Goal: Communication & Community: Answer question/provide support

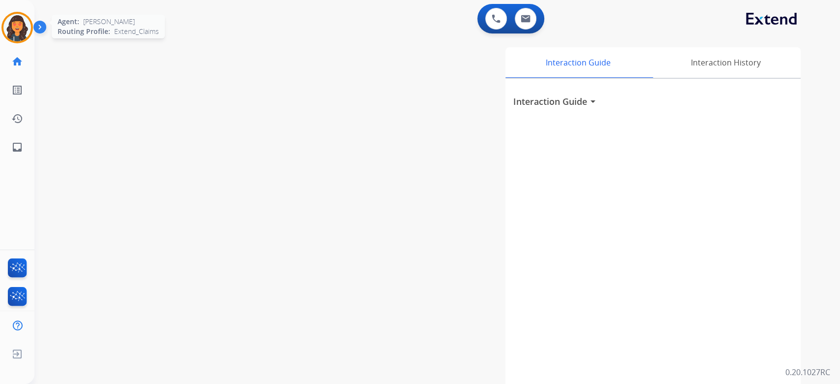
click at [7, 27] on img at bounding box center [17, 28] width 28 height 28
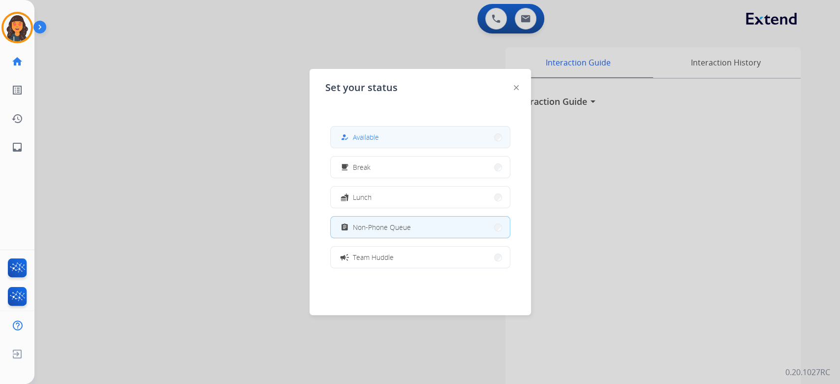
click at [428, 146] on button "how_to_reg Available" at bounding box center [420, 136] width 179 height 21
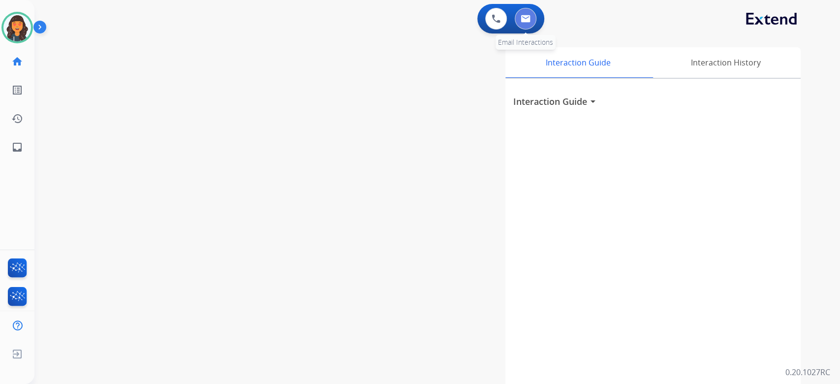
click at [531, 20] on button at bounding box center [526, 19] width 22 height 22
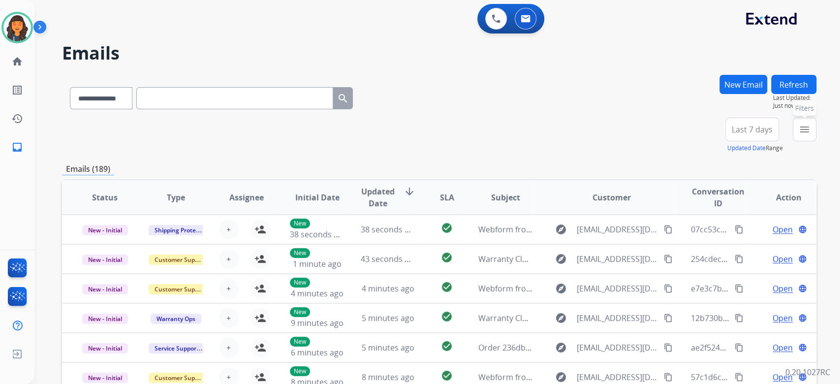
click at [803, 130] on mat-icon "menu" at bounding box center [805, 130] width 12 height 12
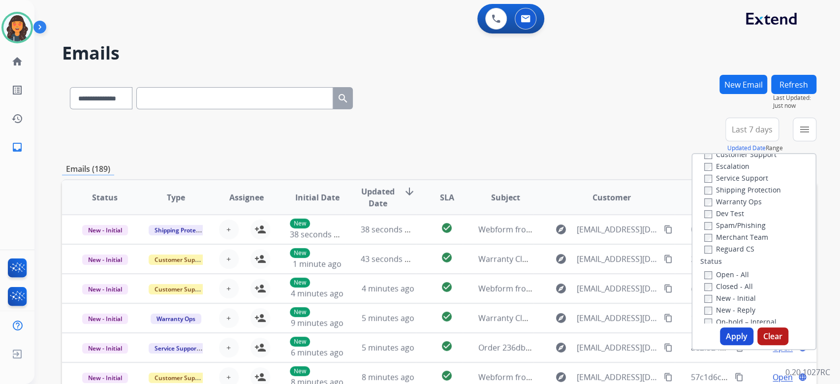
scroll to position [65, 0]
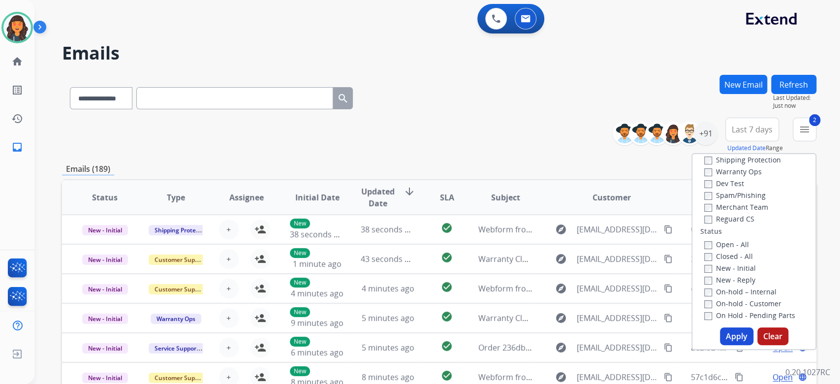
click at [745, 344] on div "Apply Clear" at bounding box center [753, 336] width 123 height 18
click at [739, 340] on button "Apply" at bounding box center [736, 336] width 33 height 18
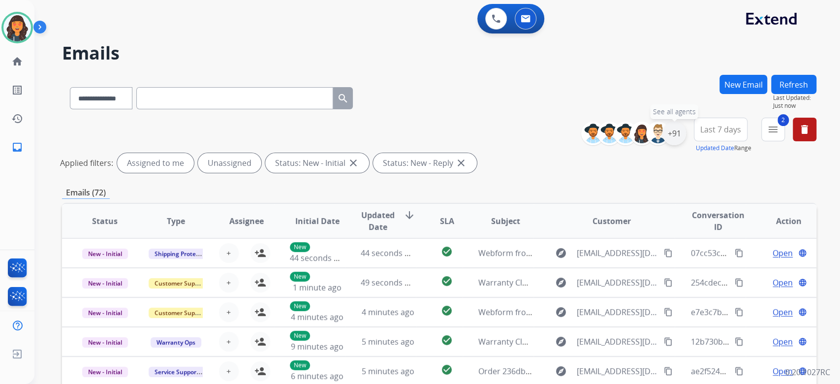
click at [675, 134] on div "+91" at bounding box center [674, 134] width 24 height 24
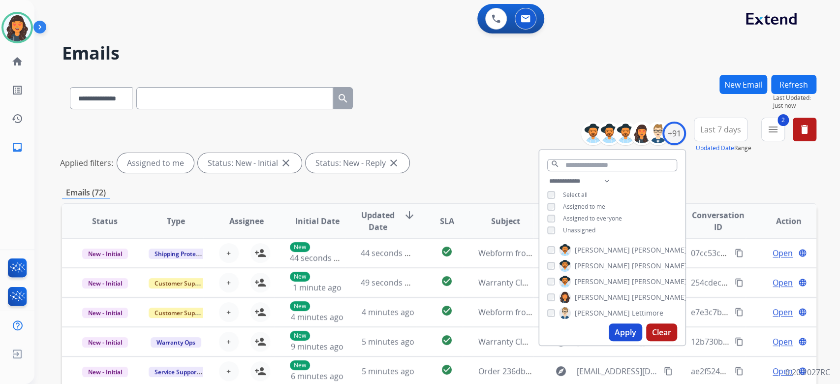
click at [629, 332] on button "Apply" at bounding box center [625, 332] width 33 height 18
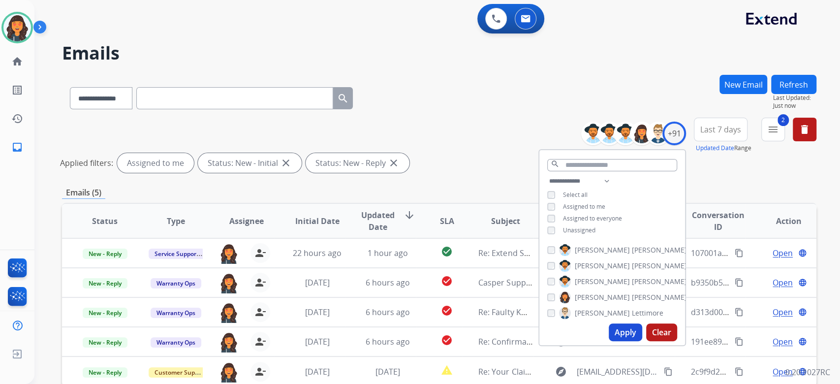
click at [477, 159] on div "Applied filters: Assigned to me Status: New - Initial close Status: New - Reply…" at bounding box center [437, 163] width 754 height 20
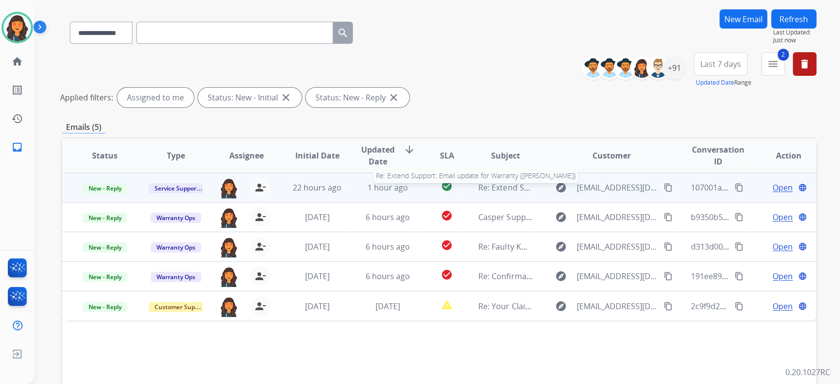
click at [499, 190] on span "Re: Extend Support: Email update for Warranty ([PERSON_NAME])" at bounding box center [599, 187] width 242 height 11
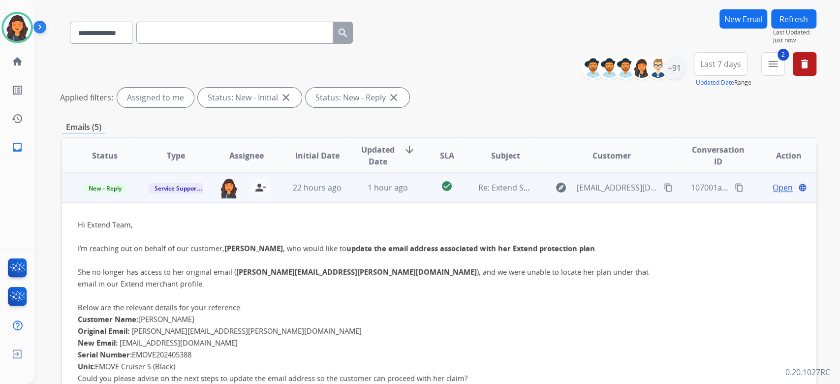
click at [773, 190] on span "Open" at bounding box center [783, 188] width 20 height 12
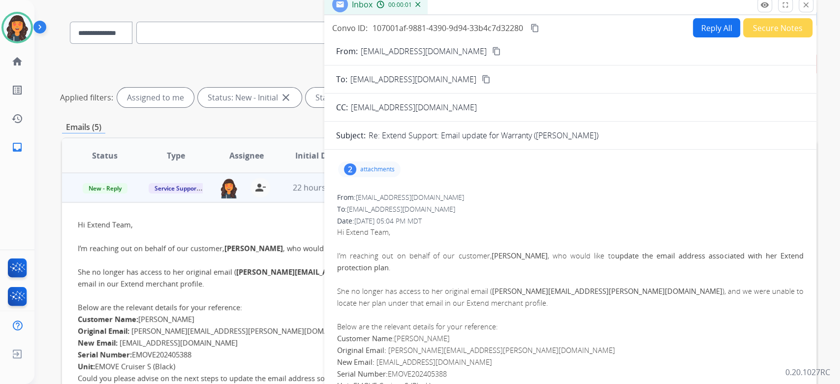
scroll to position [0, 0]
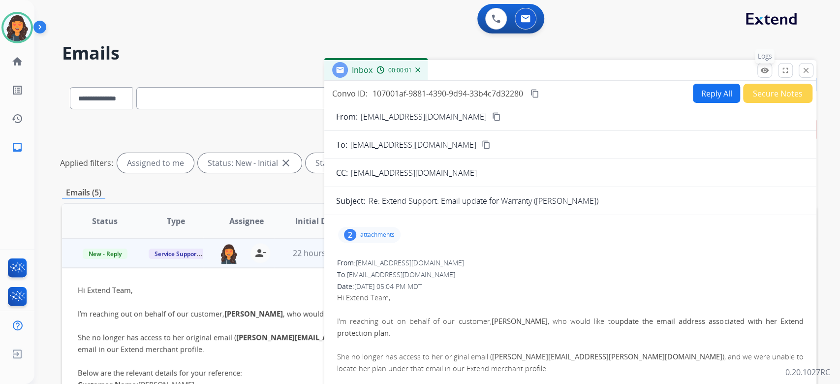
click at [762, 68] on mat-icon "remove_red_eye" at bounding box center [764, 70] width 9 height 9
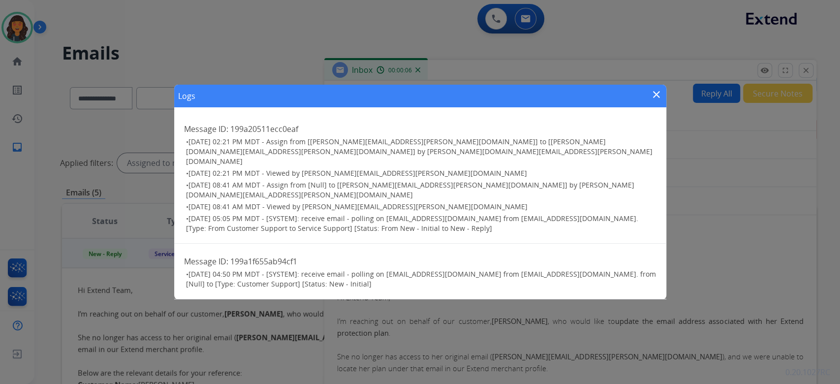
click at [653, 100] on mat-icon "close" at bounding box center [657, 95] width 12 height 12
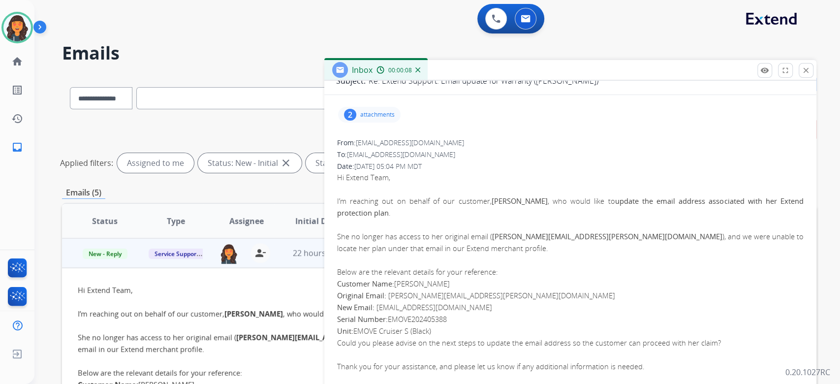
scroll to position [131, 0]
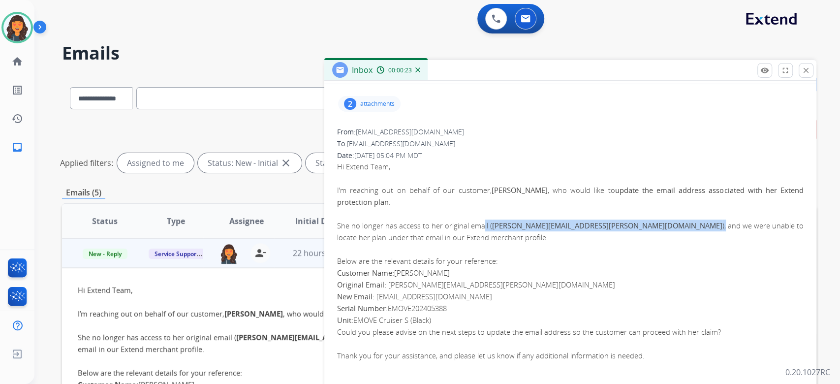
drag, startPoint x: 484, startPoint y: 222, endPoint x: 604, endPoint y: 221, distance: 120.6
click at [604, 221] on p "She no longer has access to her original email ( [PERSON_NAME][EMAIL_ADDRESS][P…" at bounding box center [570, 231] width 466 height 24
copy p "il ( [PERSON_NAME][EMAIL_ADDRESS][PERSON_NAME][DOMAIN_NAME] ),"
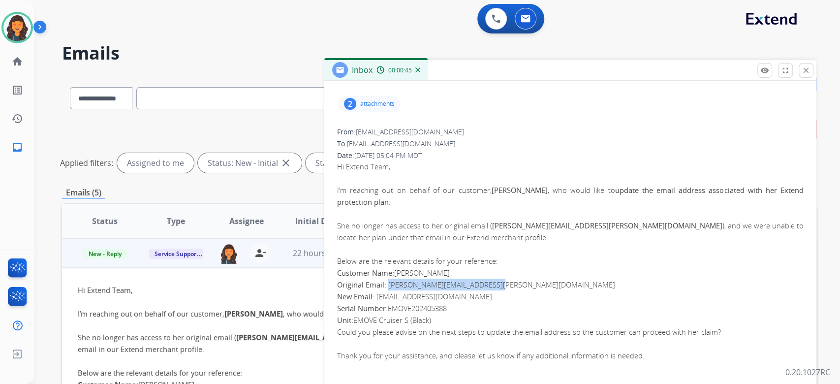
drag, startPoint x: 498, startPoint y: 283, endPoint x: 388, endPoint y: 285, distance: 109.7
click at [388, 285] on p "Original Email: [PERSON_NAME][EMAIL_ADDRESS][PERSON_NAME][DOMAIN_NAME]" at bounding box center [570, 285] width 466 height 12
click at [350, 100] on div "2" at bounding box center [350, 104] width 12 height 12
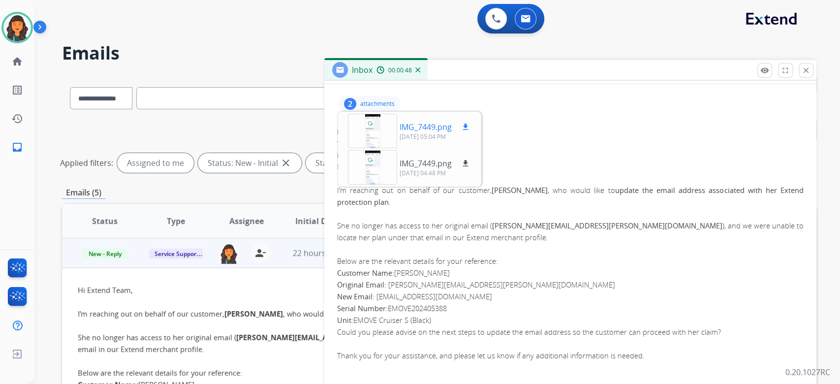
click at [374, 134] on div at bounding box center [372, 131] width 49 height 34
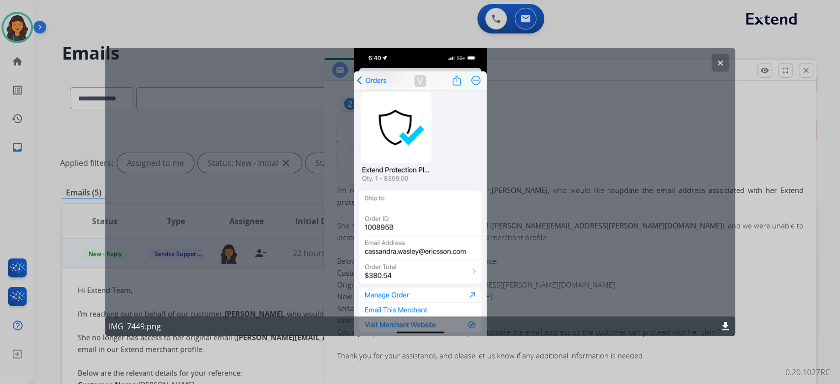
click at [727, 63] on button "clear" at bounding box center [721, 63] width 18 height 18
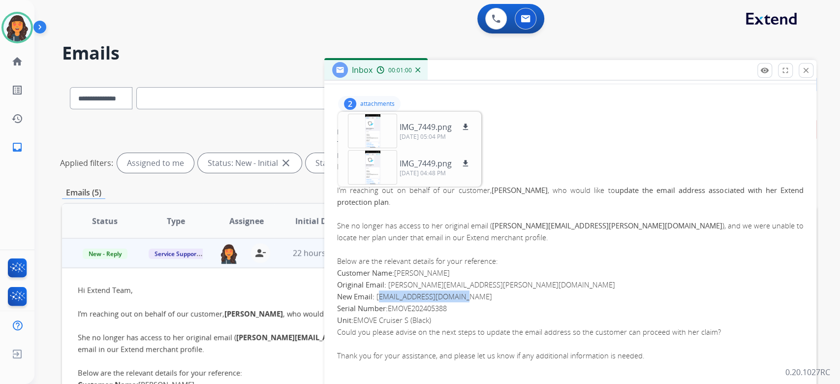
drag, startPoint x: 470, startPoint y: 294, endPoint x: 378, endPoint y: 294, distance: 92.5
click at [378, 294] on p "New Email: [EMAIL_ADDRESS][DOMAIN_NAME]" at bounding box center [570, 296] width 466 height 12
click at [469, 295] on p "New Email: [EMAIL_ADDRESS][DOMAIN_NAME]" at bounding box center [570, 296] width 466 height 12
drag, startPoint x: 467, startPoint y: 295, endPoint x: 377, endPoint y: 295, distance: 90.0
click at [377, 295] on p "New Email: [EMAIL_ADDRESS][DOMAIN_NAME]" at bounding box center [570, 296] width 466 height 12
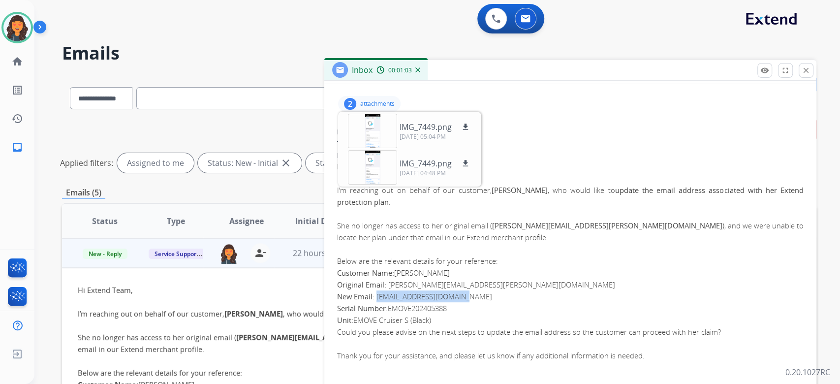
copy link "[EMAIL_ADDRESS][DOMAIN_NAME]"
click at [377, 136] on div at bounding box center [372, 131] width 49 height 34
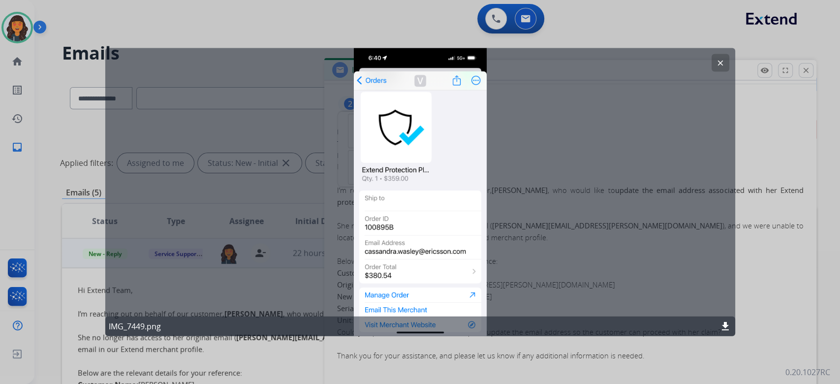
click at [723, 63] on mat-icon "clear" at bounding box center [720, 63] width 9 height 9
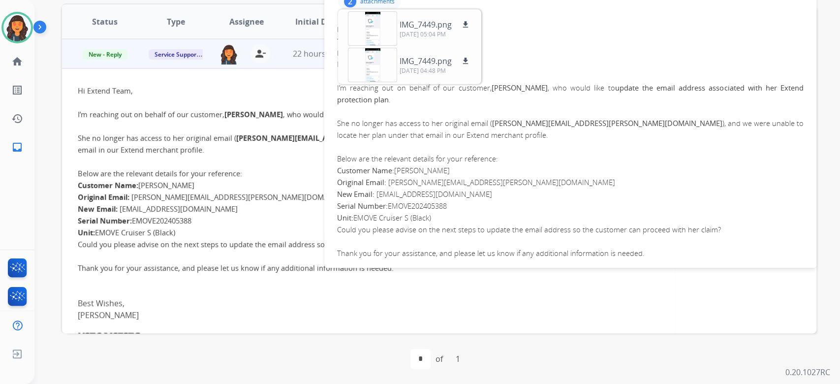
scroll to position [0, 0]
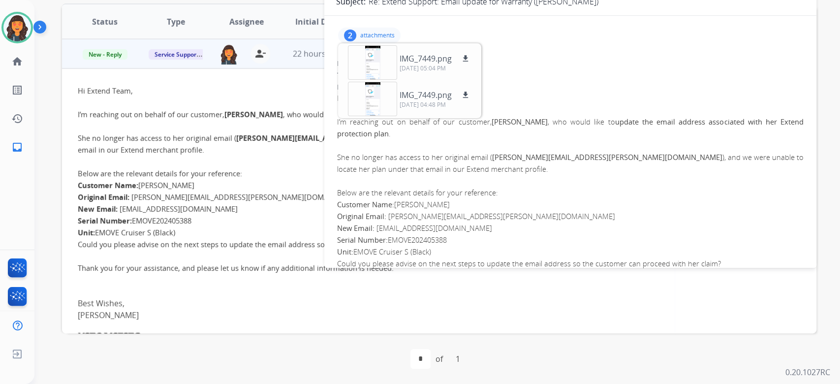
click at [364, 33] on p "attachments" at bounding box center [377, 35] width 34 height 8
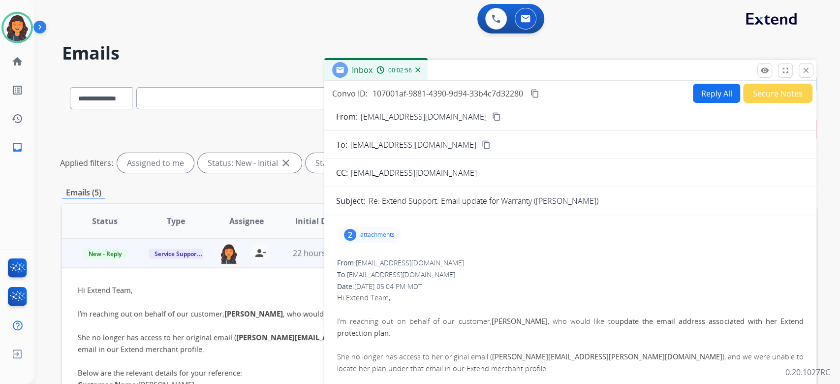
click at [695, 88] on button "Reply All" at bounding box center [716, 93] width 47 height 19
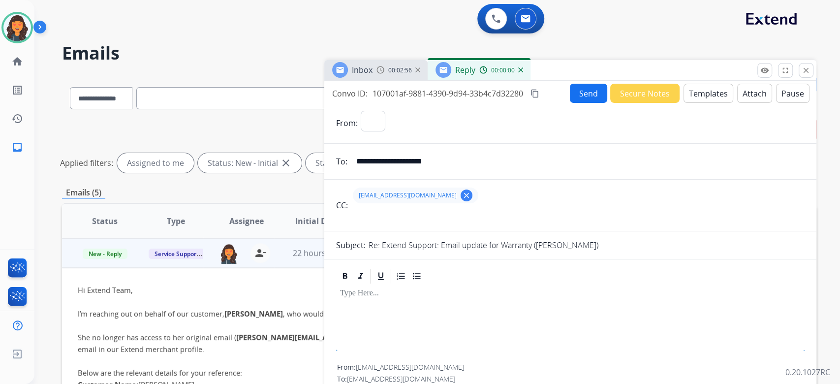
click at [695, 88] on button "Templates" at bounding box center [708, 93] width 50 height 19
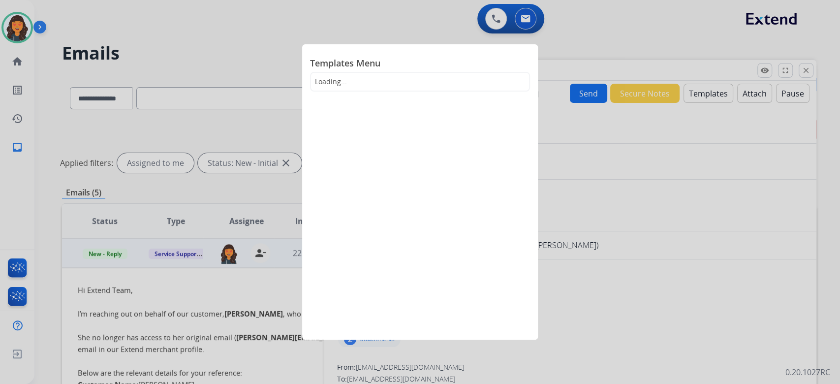
select select "**********"
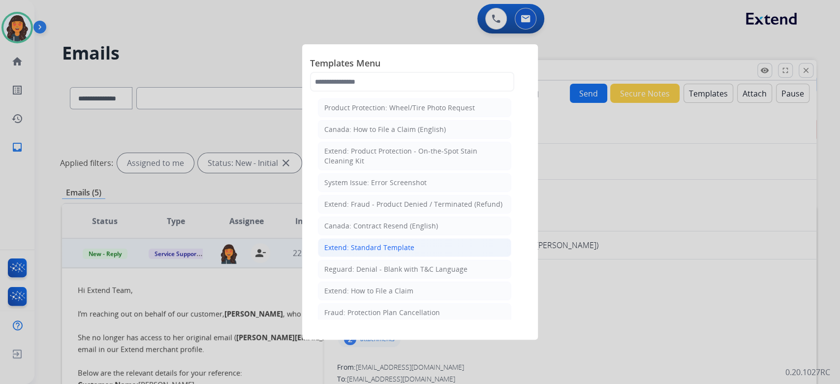
click at [384, 243] on div "Extend: Standard Template" at bounding box center [369, 248] width 90 height 10
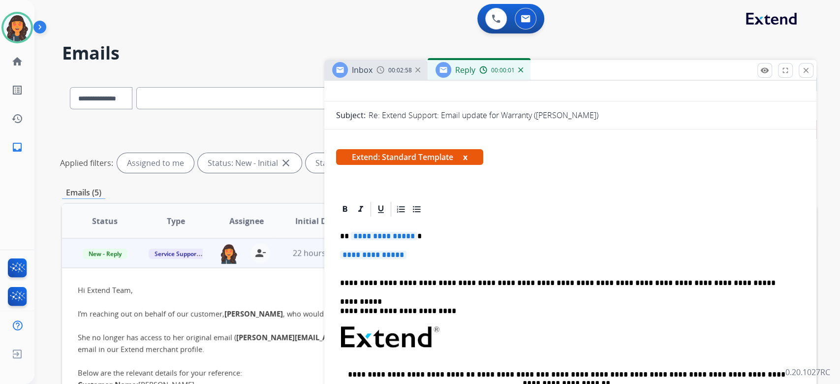
scroll to position [131, 0]
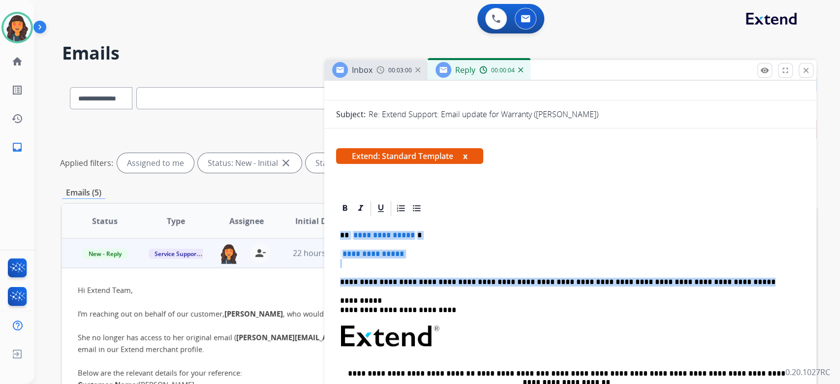
drag, startPoint x: 747, startPoint y: 275, endPoint x: 327, endPoint y: 230, distance: 423.1
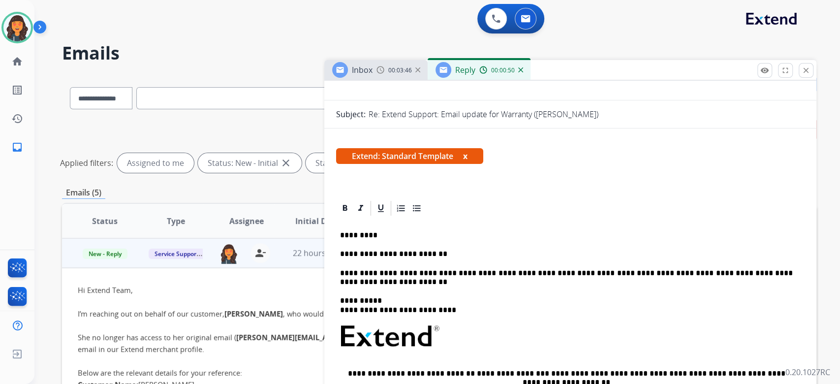
scroll to position [0, 0]
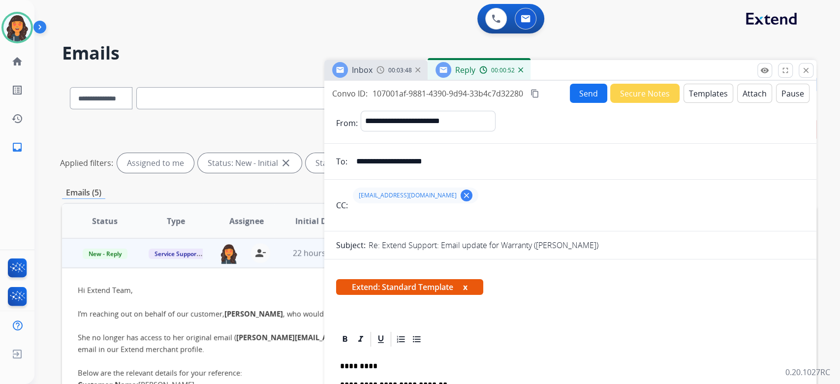
click at [538, 93] on mat-icon "content_copy" at bounding box center [534, 93] width 9 height 9
click at [579, 97] on button "Send" at bounding box center [588, 93] width 37 height 19
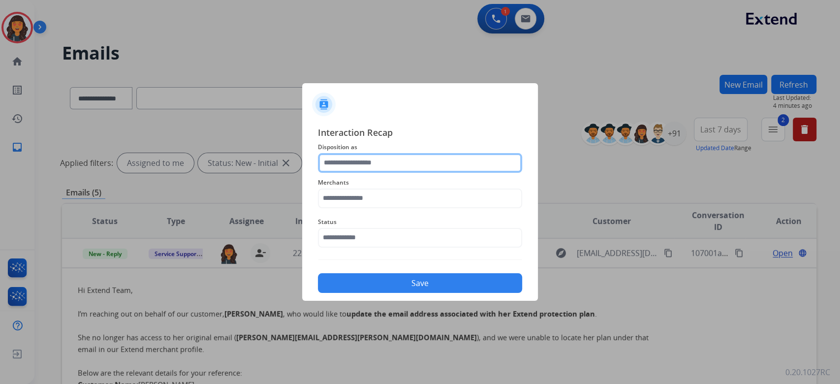
click at [396, 161] on input "text" at bounding box center [420, 163] width 204 height 20
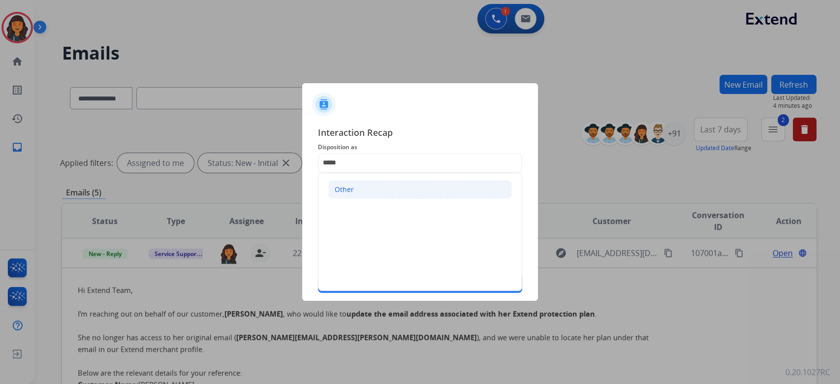
click at [363, 187] on li "Other" at bounding box center [420, 189] width 184 height 19
type input "*****"
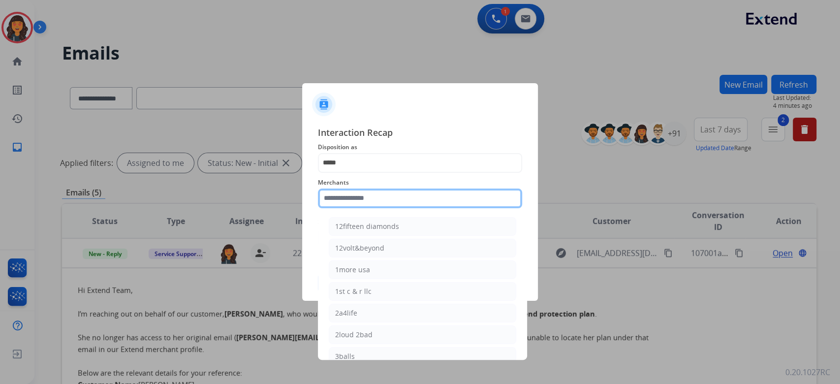
click at [361, 193] on input "text" at bounding box center [420, 198] width 204 height 20
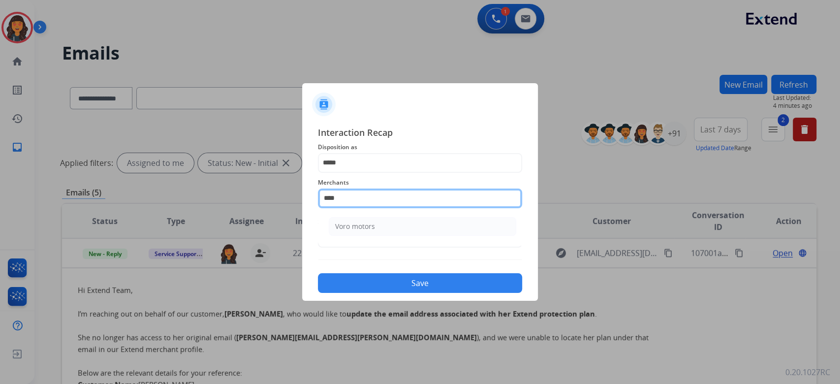
type input "**********"
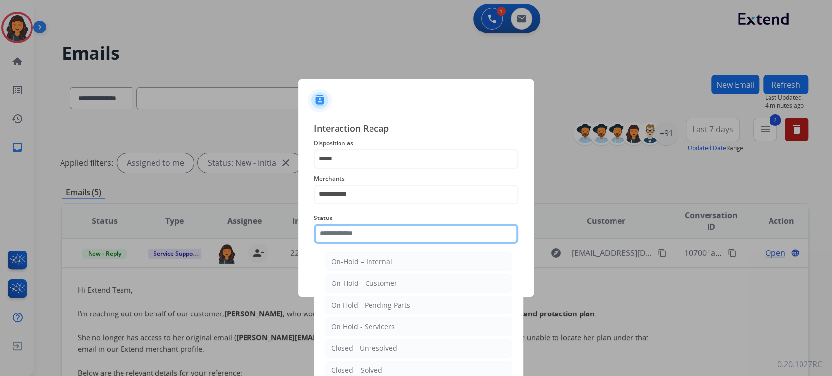
click at [338, 242] on input "text" at bounding box center [416, 234] width 204 height 20
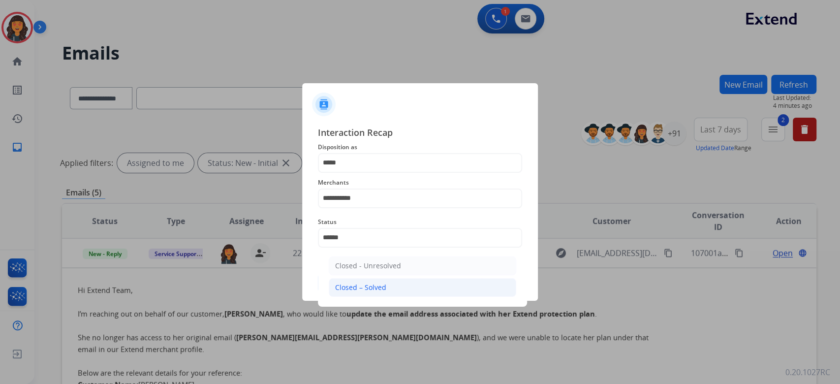
click at [360, 279] on li "Closed – Solved" at bounding box center [422, 287] width 187 height 19
type input "**********"
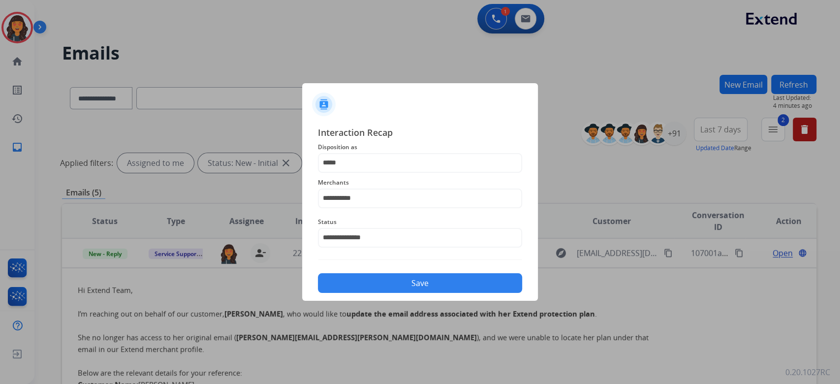
click at [368, 280] on button "Save" at bounding box center [420, 283] width 204 height 20
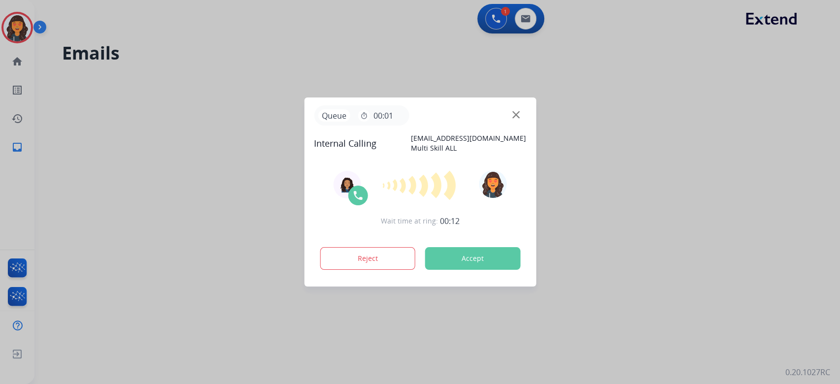
click at [433, 265] on button "Accept" at bounding box center [472, 258] width 95 height 23
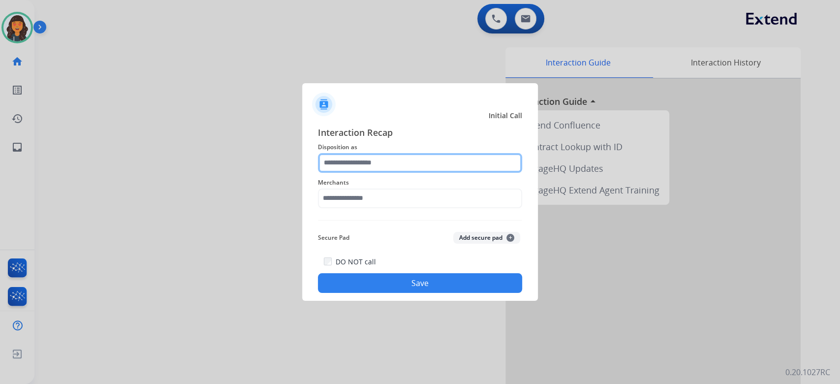
click at [385, 159] on input "text" at bounding box center [420, 163] width 204 height 20
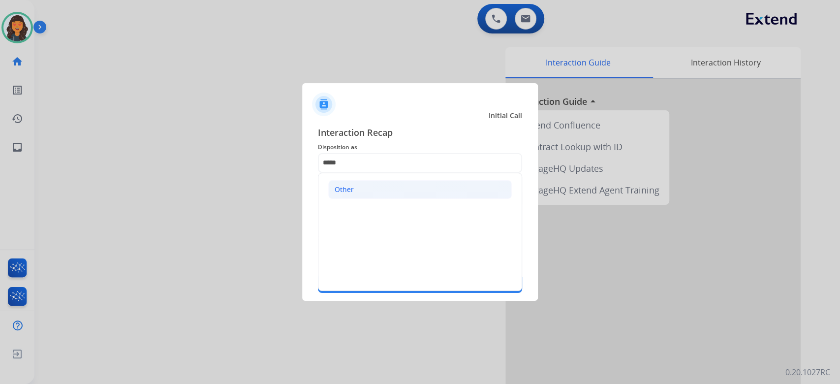
click at [353, 195] on li "Other" at bounding box center [420, 189] width 184 height 19
type input "*****"
click at [353, 195] on input "text" at bounding box center [420, 198] width 204 height 20
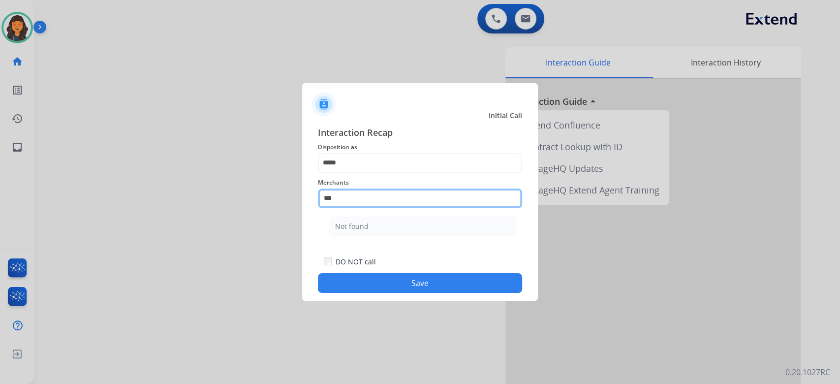
type input "*********"
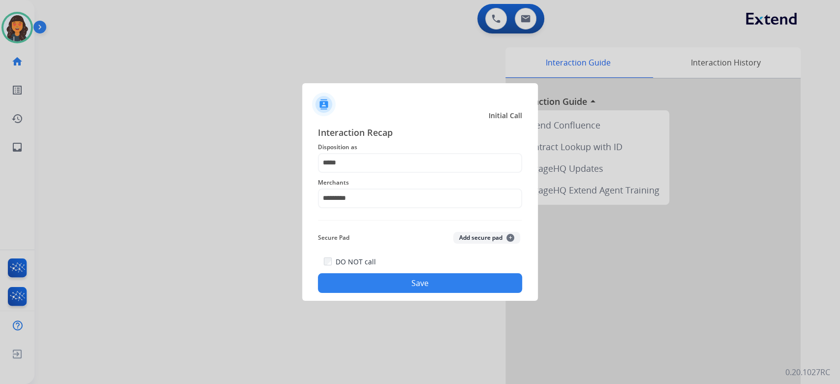
click at [465, 288] on button "Save" at bounding box center [420, 283] width 204 height 20
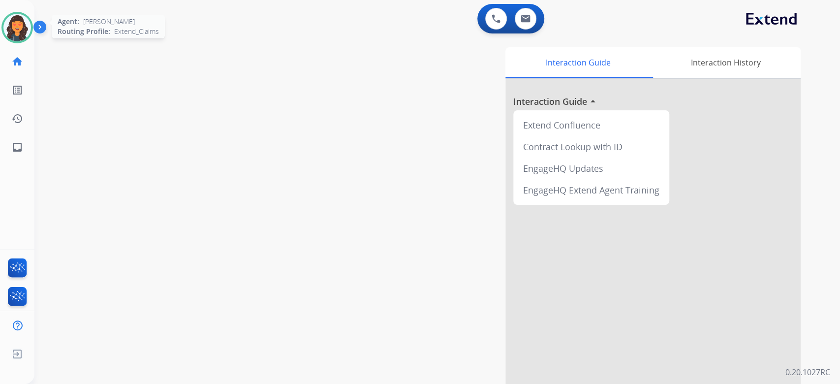
drag, startPoint x: 8, startPoint y: 28, endPoint x: 20, endPoint y: 29, distance: 11.8
click at [8, 27] on img at bounding box center [17, 28] width 28 height 28
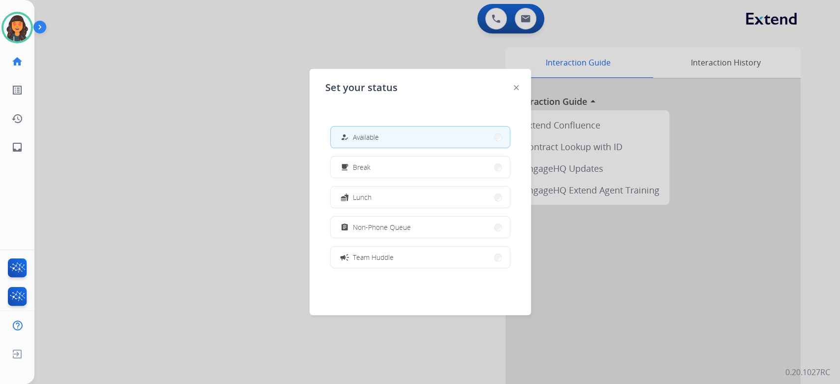
click at [377, 124] on div "how_to_reg Available free_breakfast Break fastfood Lunch assignment Non-Phone Q…" at bounding box center [420, 196] width 190 height 157
click at [381, 132] on button "how_to_reg Available" at bounding box center [420, 136] width 179 height 21
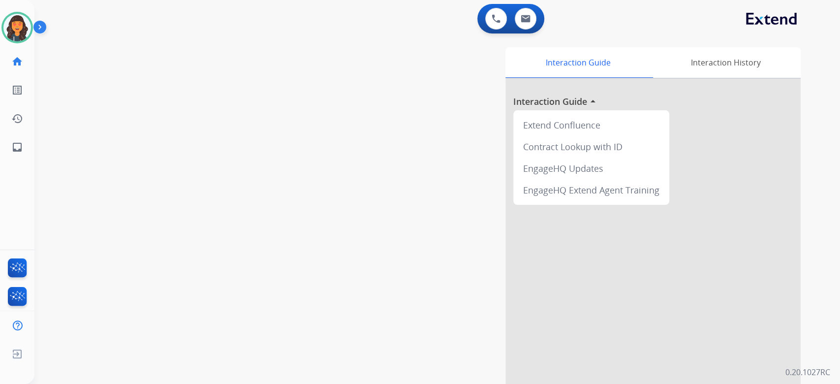
click at [327, 109] on div "Interaction Guide Interaction History Interaction Guide arrow_drop_up Extend Co…" at bounding box center [556, 246] width 487 height 399
drag, startPoint x: 399, startPoint y: 86, endPoint x: 502, endPoint y: 49, distance: 109.3
click at [400, 86] on div "Interaction Guide Interaction History Interaction Guide arrow_drop_up Extend Co…" at bounding box center [556, 246] width 487 height 399
click at [527, 21] on img at bounding box center [526, 19] width 10 height 8
select select "**********"
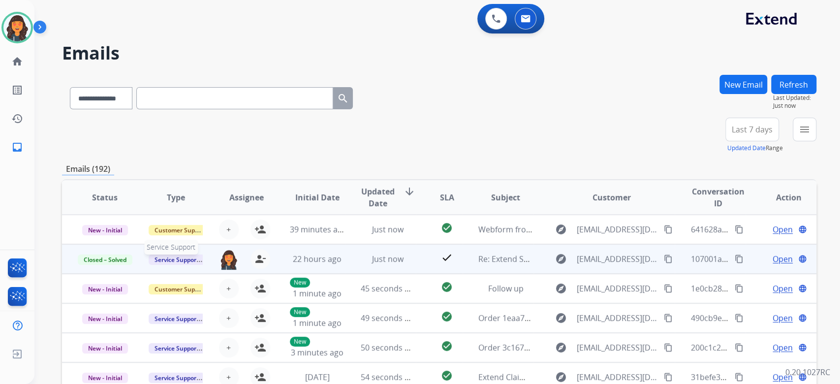
click at [165, 259] on span "Service Support" at bounding box center [177, 259] width 56 height 10
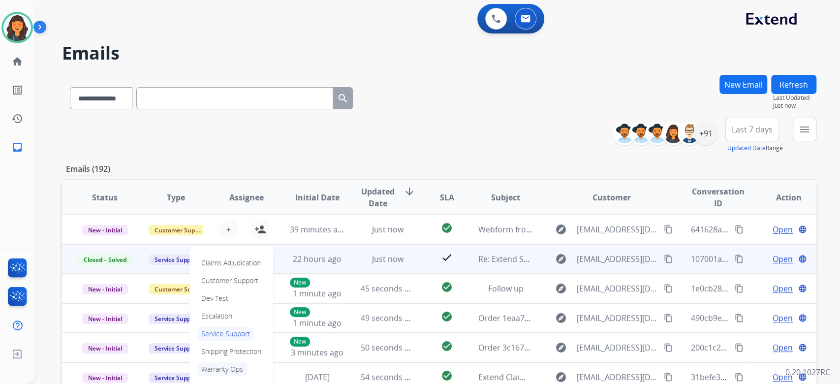
click at [234, 368] on p "Warranty Ops" at bounding box center [222, 369] width 50 height 14
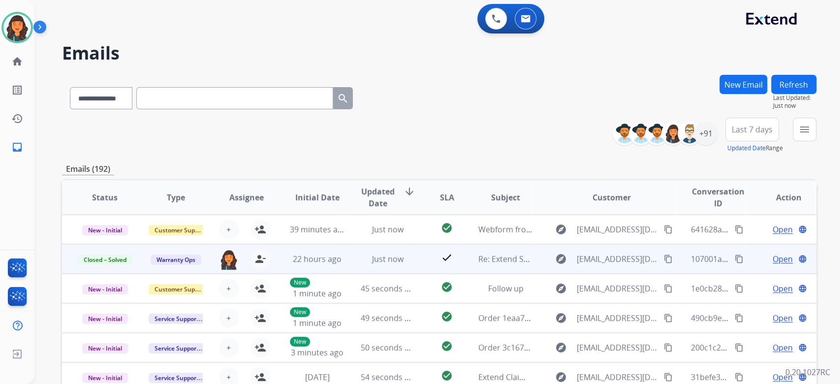
click at [436, 157] on div "**********" at bounding box center [439, 317] width 754 height 485
click at [808, 130] on mat-icon "menu" at bounding box center [805, 130] width 12 height 12
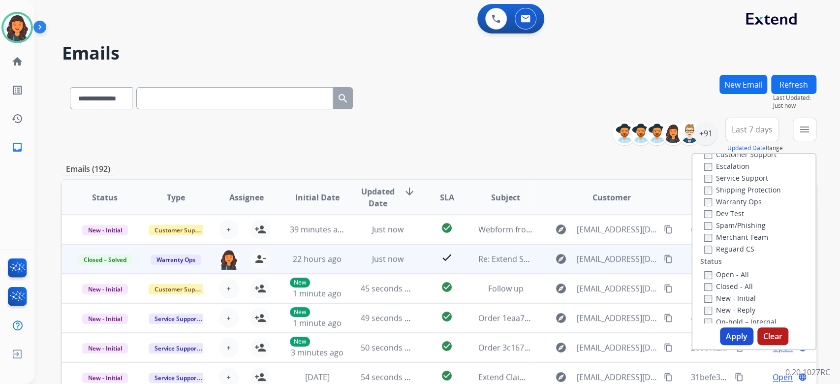
scroll to position [65, 0]
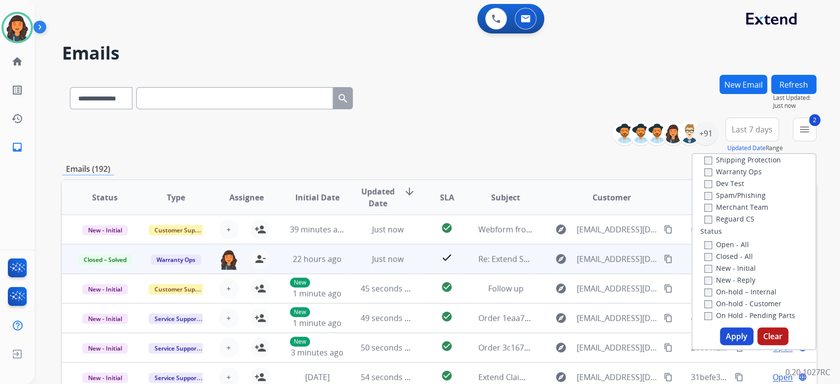
click at [729, 341] on button "Apply" at bounding box center [736, 336] width 33 height 18
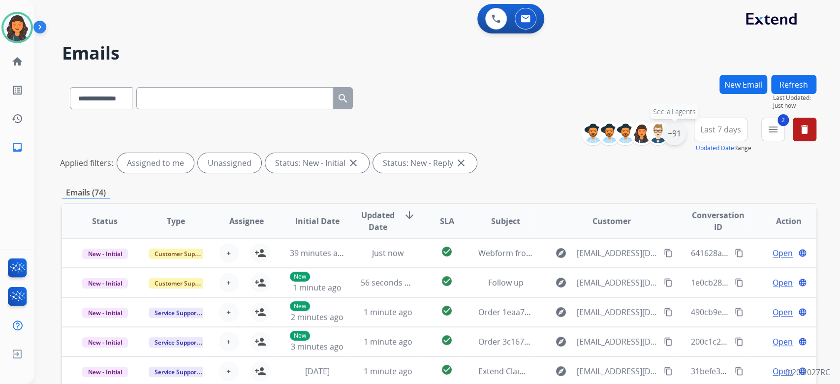
click at [676, 134] on div "+91" at bounding box center [674, 134] width 24 height 24
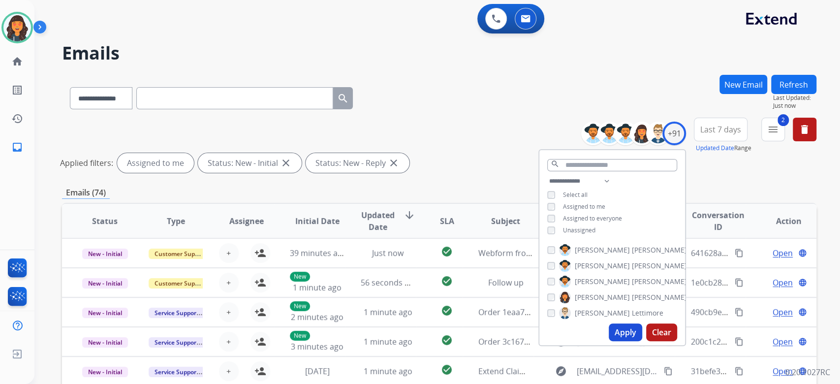
click at [628, 337] on button "Apply" at bounding box center [625, 332] width 33 height 18
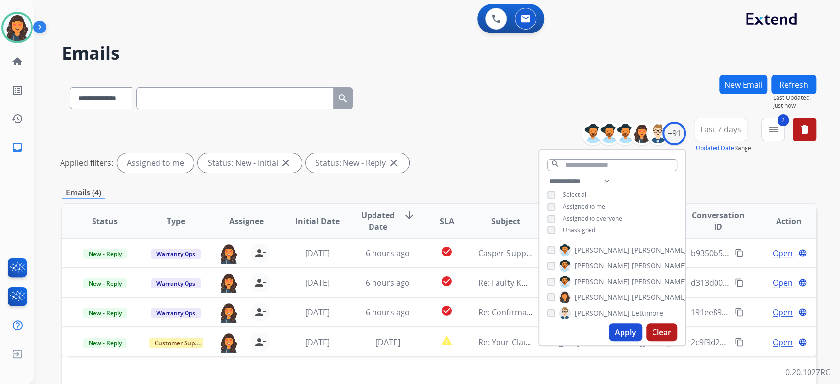
click at [471, 152] on div "**********" at bounding box center [439, 147] width 754 height 59
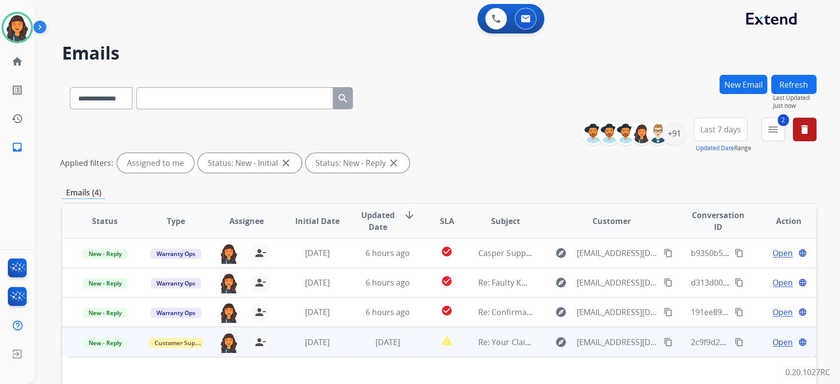
click at [508, 350] on td "Re: Your Claim with Extend" at bounding box center [498, 342] width 71 height 30
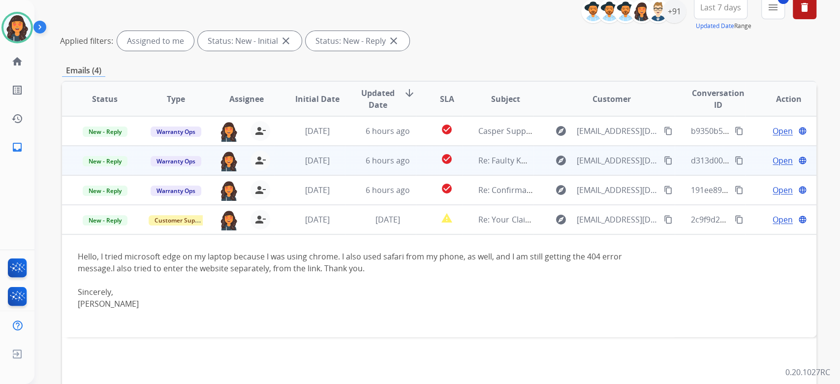
scroll to position [131, 0]
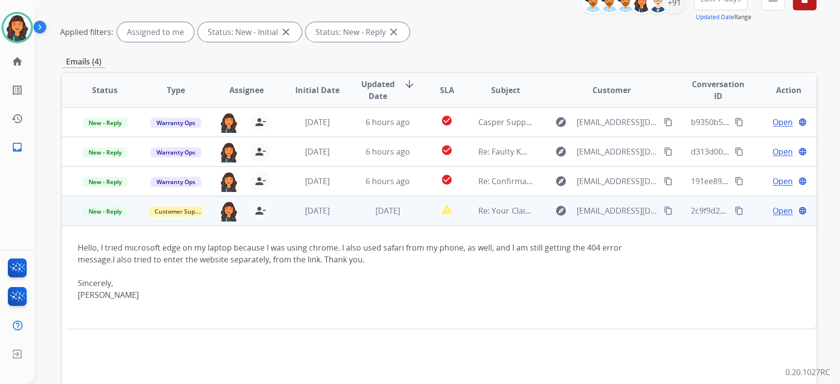
click at [774, 209] on span "Open" at bounding box center [783, 211] width 20 height 12
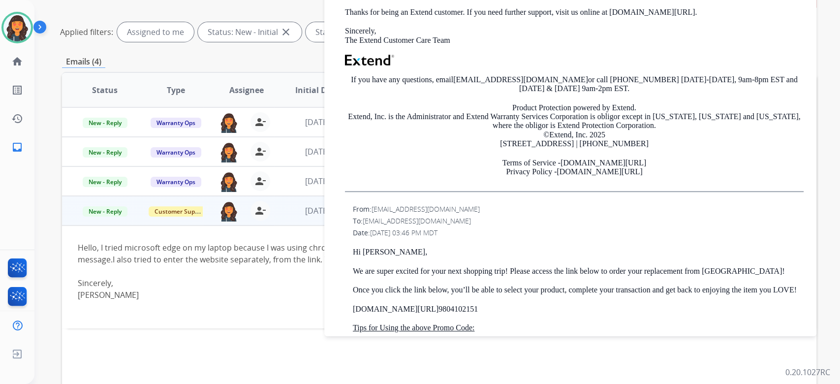
scroll to position [394, 0]
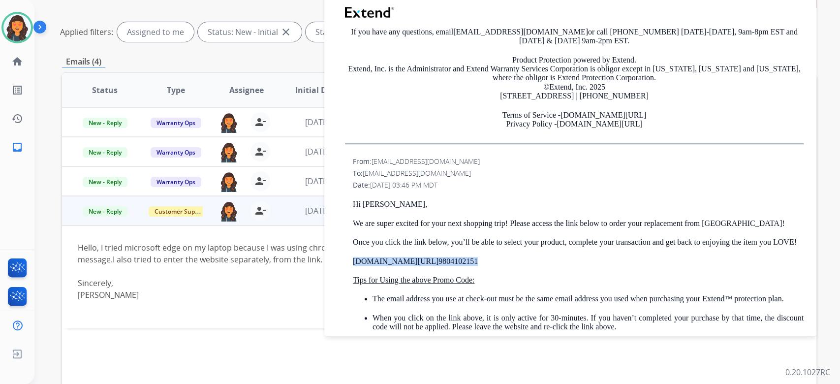
click at [345, 256] on div "**********" at bounding box center [420, 192] width 840 height 384
copy p "[DOMAIN_NAME][URL] 9804102151"
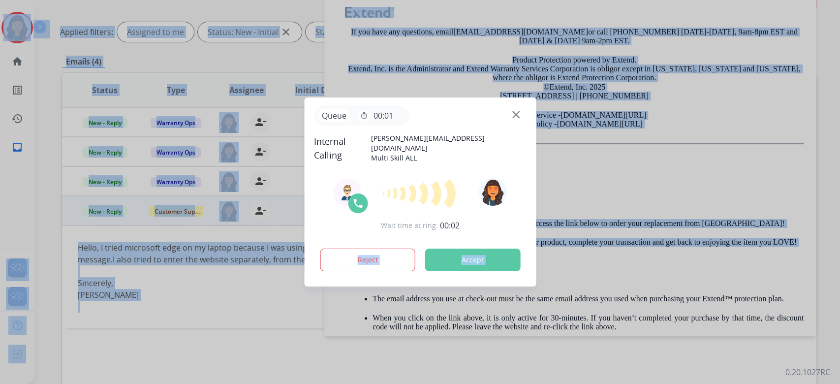
click at [467, 256] on button "Accept" at bounding box center [472, 259] width 95 height 23
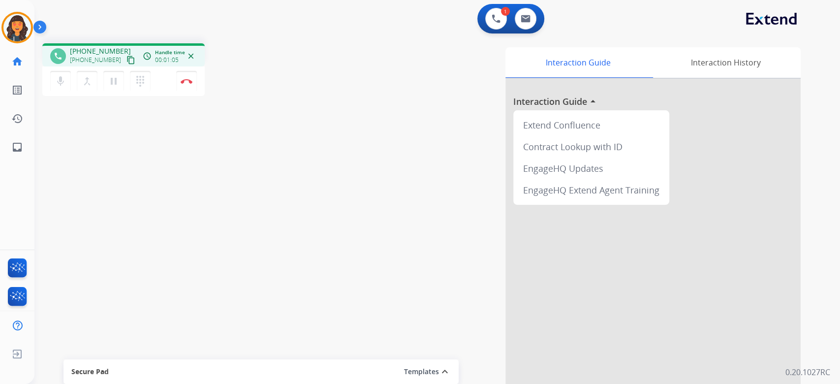
click at [251, 195] on div "phone [PHONE_NUMBER] [PHONE_NUMBER] content_copy access_time Call metrics Queue…" at bounding box center [425, 240] width 782 height 410
click at [524, 19] on img at bounding box center [526, 19] width 10 height 8
select select "**********"
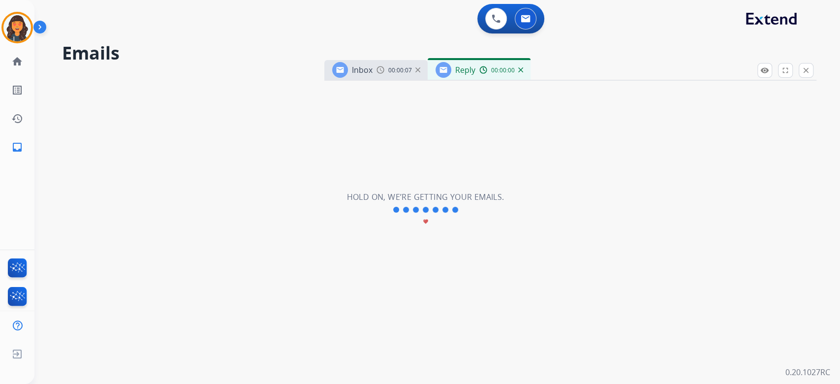
select select "**********"
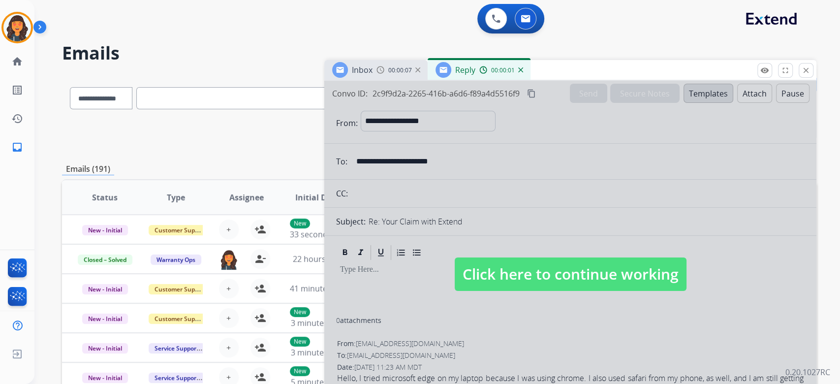
click at [555, 269] on span "Click here to continue working" at bounding box center [571, 273] width 232 height 33
select select
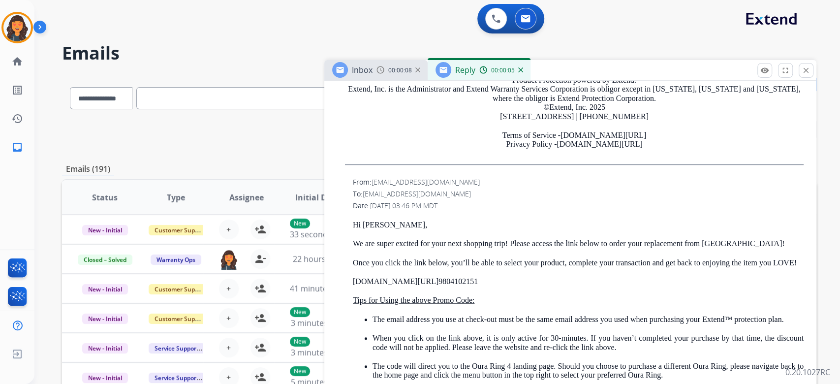
scroll to position [721, 0]
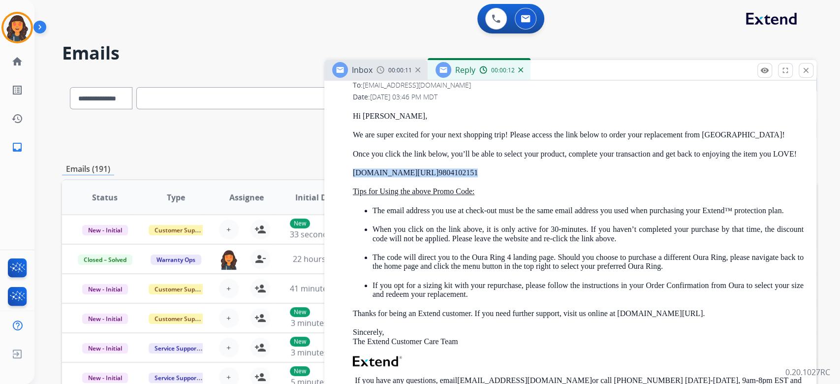
drag, startPoint x: 493, startPoint y: 181, endPoint x: 351, endPoint y: 184, distance: 142.2
click at [351, 184] on div "From: [EMAIL_ADDRESS][DOMAIN_NAME] To: [EMAIL_ADDRESS][DOMAIN_NAME] Date: [DATE…" at bounding box center [570, 284] width 468 height 434
copy p "[DOMAIN_NAME][URL] 9804102151"
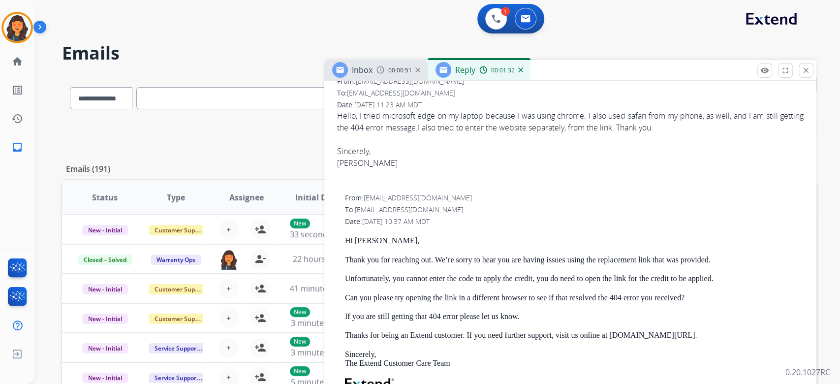
scroll to position [131, 0]
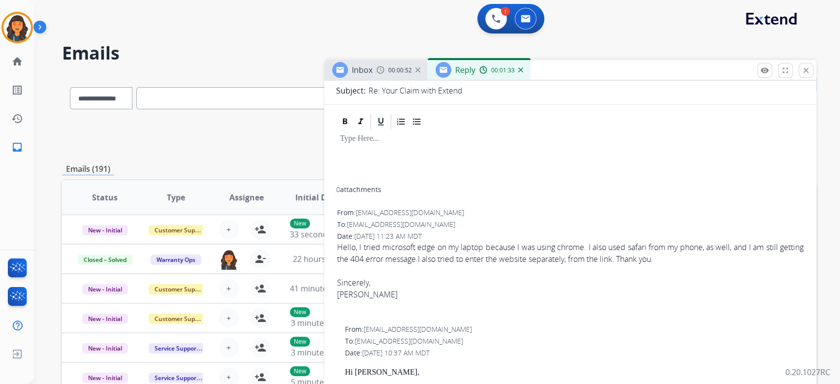
click at [395, 219] on span "[EMAIL_ADDRESS][DOMAIN_NAME]" at bounding box center [401, 223] width 108 height 9
click at [393, 211] on span "[EMAIL_ADDRESS][DOMAIN_NAME]" at bounding box center [410, 212] width 108 height 9
click at [394, 211] on span "[EMAIL_ADDRESS][DOMAIN_NAME]" at bounding box center [410, 212] width 108 height 9
copy div "From: [EMAIL_ADDRESS][DOMAIN_NAME]"
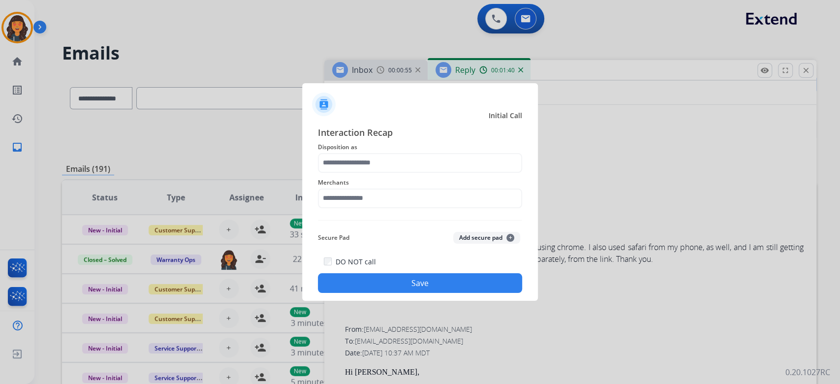
click at [438, 174] on div "Merchants" at bounding box center [420, 192] width 204 height 39
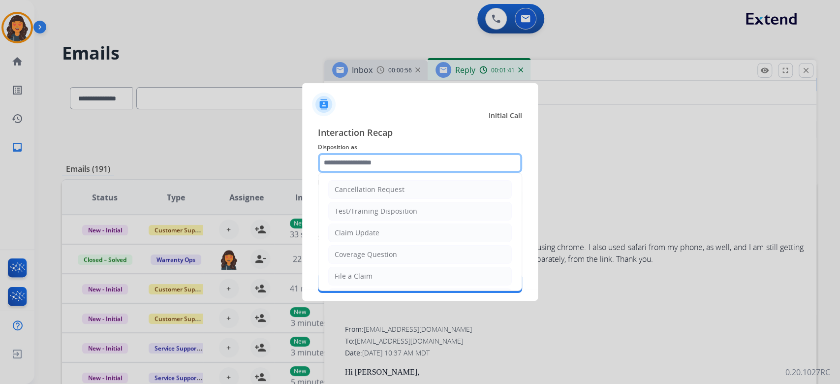
click at [446, 169] on input "text" at bounding box center [420, 163] width 204 height 20
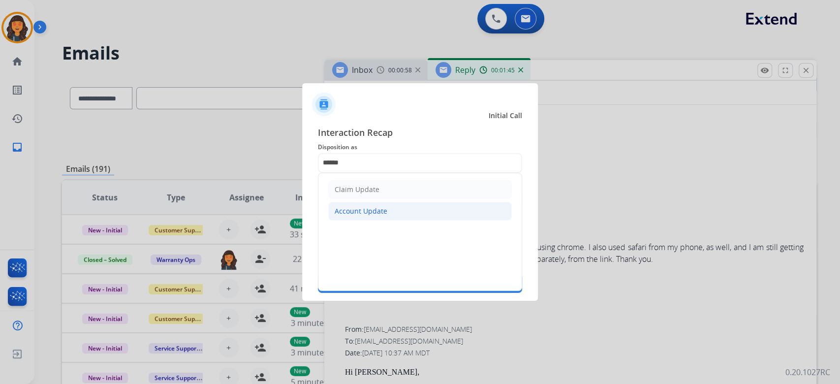
click at [372, 215] on div "Account Update" at bounding box center [361, 211] width 53 height 10
type input "**********"
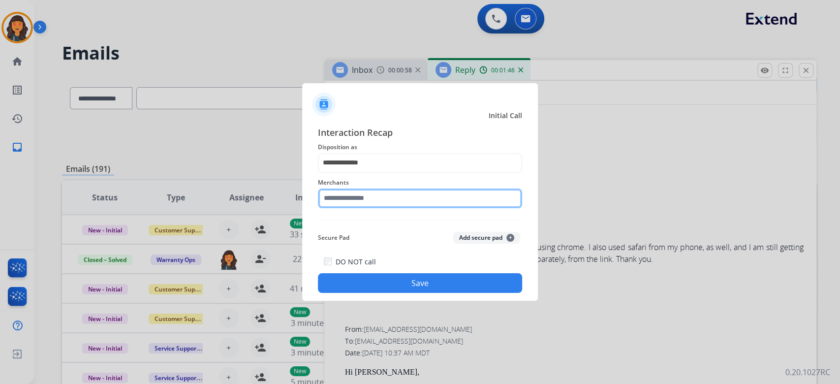
click at [396, 192] on input "text" at bounding box center [420, 198] width 204 height 20
click at [396, 192] on input "********" at bounding box center [420, 198] width 204 height 20
type input "*"
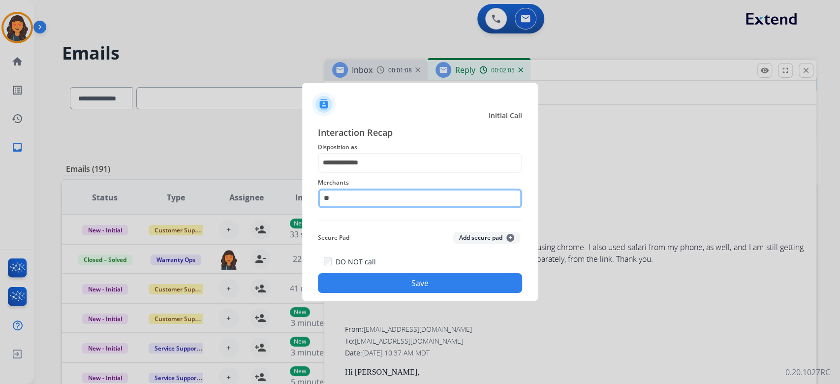
type input "*"
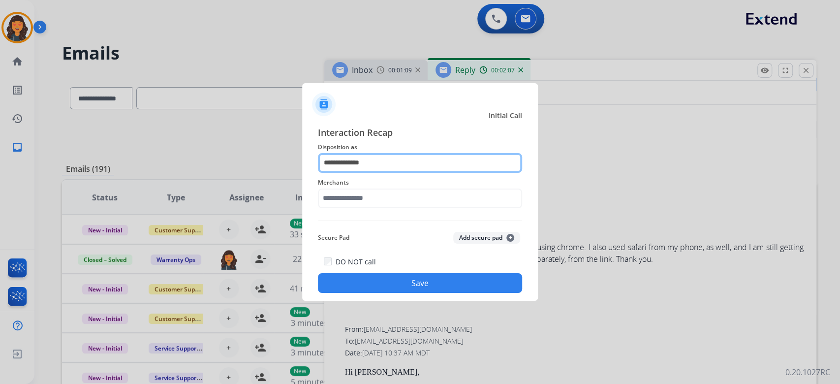
click at [402, 163] on input "**********" at bounding box center [420, 163] width 204 height 20
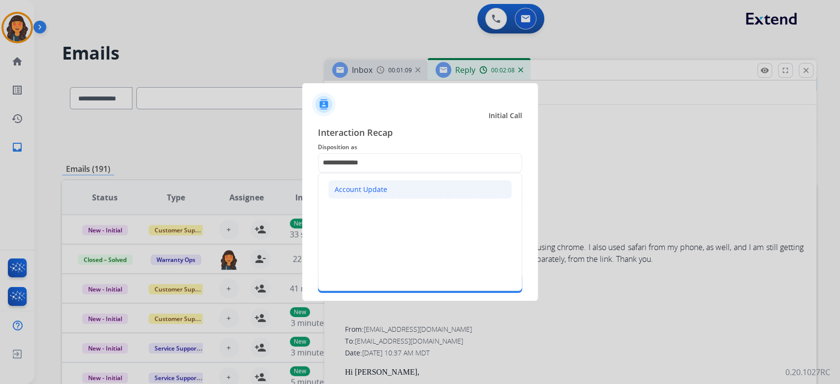
click at [372, 192] on div "Account Update" at bounding box center [361, 190] width 53 height 10
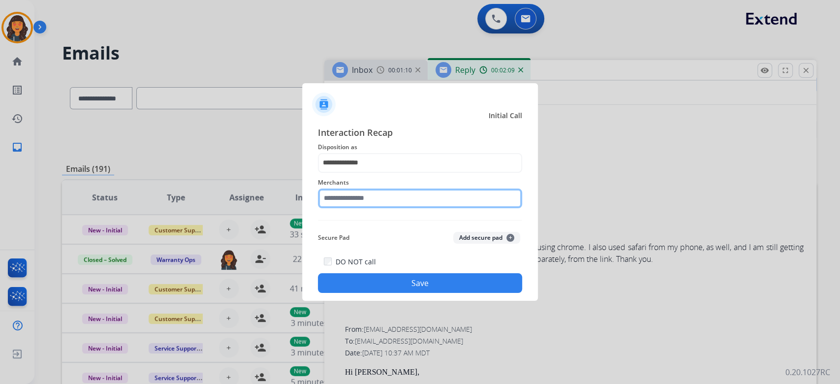
click at [361, 204] on input "text" at bounding box center [420, 198] width 204 height 20
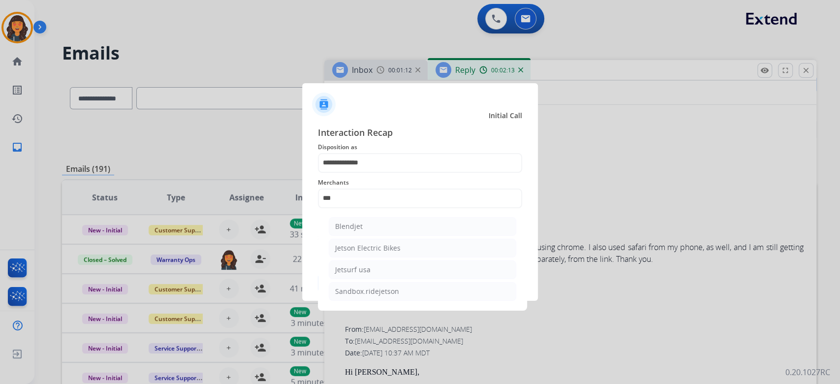
click at [370, 248] on div "Jetson Electric Bikes" at bounding box center [367, 248] width 65 height 10
type input "**********"
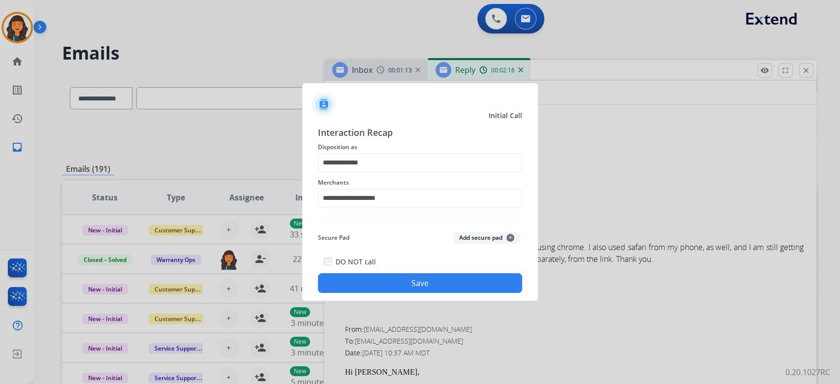
click at [450, 280] on button "Save" at bounding box center [420, 283] width 204 height 20
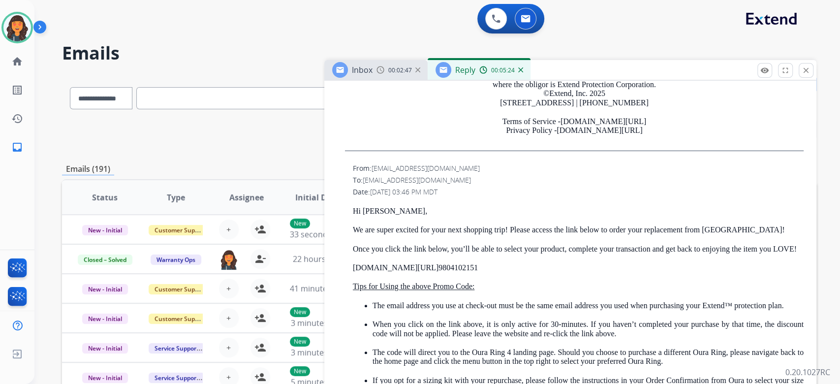
scroll to position [721, 0]
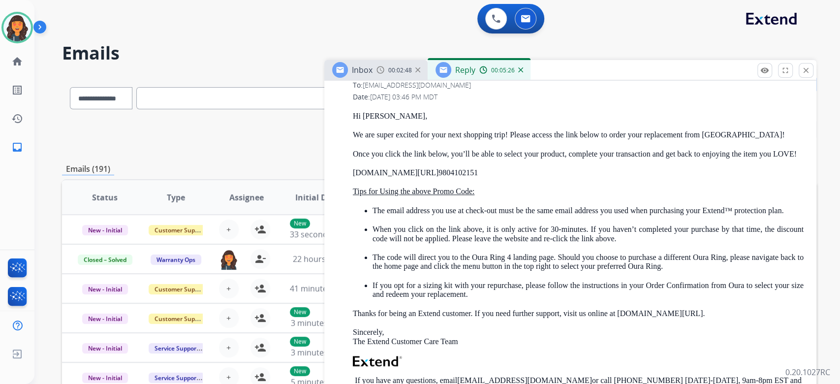
click at [417, 177] on link "[DOMAIN_NAME][URL]" at bounding box center [396, 172] width 86 height 8
drag, startPoint x: 495, startPoint y: 183, endPoint x: 334, endPoint y: 177, distance: 161.5
click at [334, 177] on div "0 attachments From: [EMAIL_ADDRESS][DOMAIN_NAME] To: [EMAIL_ADDRESS][DOMAIN_NAM…" at bounding box center [570, 12] width 492 height 980
copy p "[DOMAIN_NAME][URL] 9804102151"
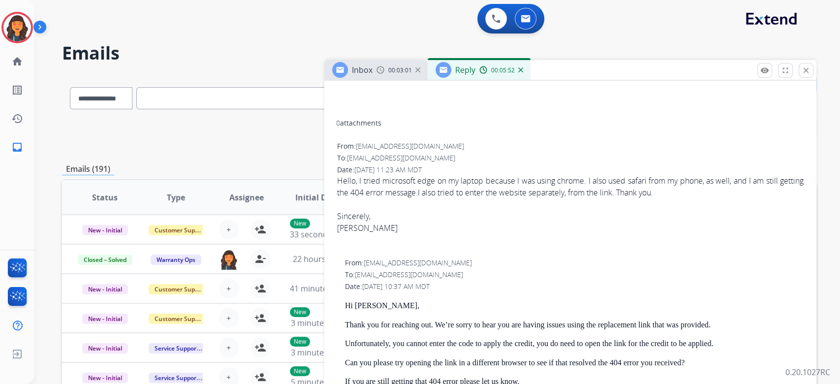
scroll to position [0, 0]
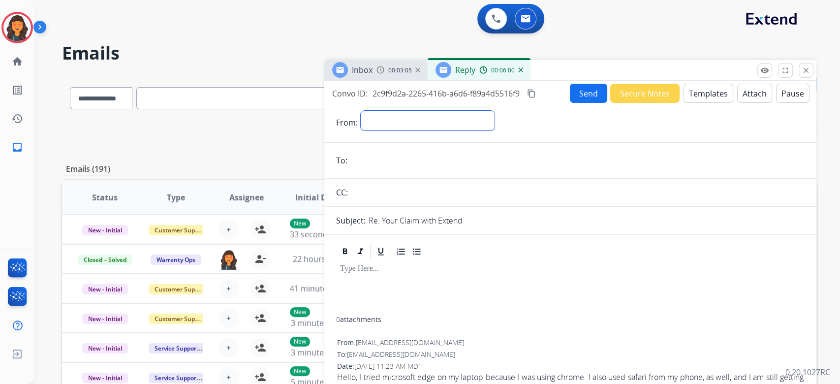
click at [403, 128] on select "**********" at bounding box center [428, 121] width 134 height 20
select select "**********"
click at [361, 111] on select "**********" at bounding box center [428, 121] width 134 height 20
click at [389, 168] on input "email" at bounding box center [577, 162] width 454 height 20
paste input "**********"
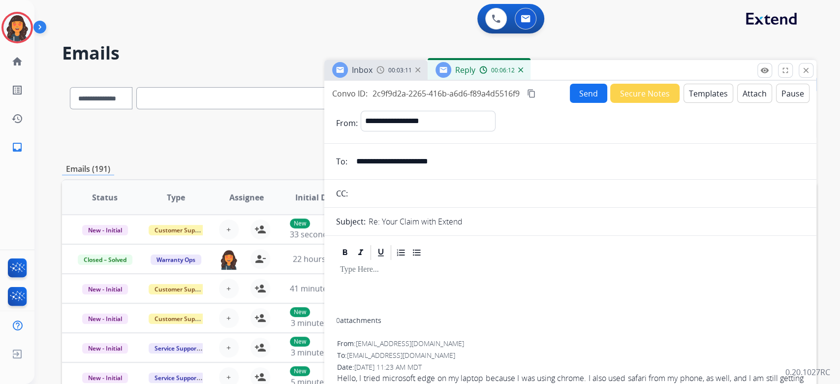
type input "**********"
click at [708, 95] on button "Templates" at bounding box center [708, 93] width 50 height 19
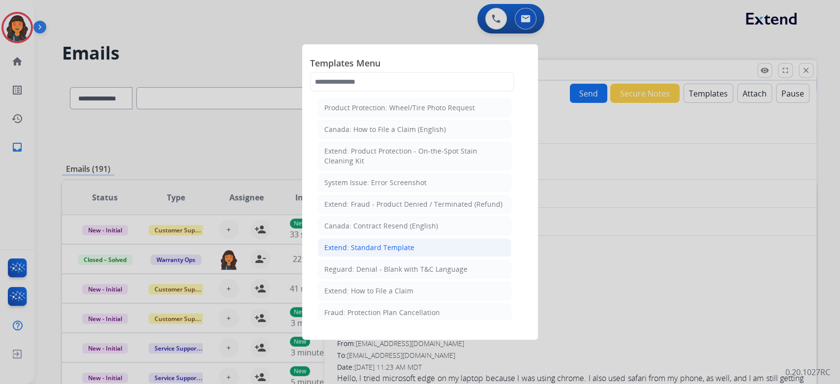
click at [386, 251] on div "Extend: Standard Template" at bounding box center [369, 248] width 90 height 10
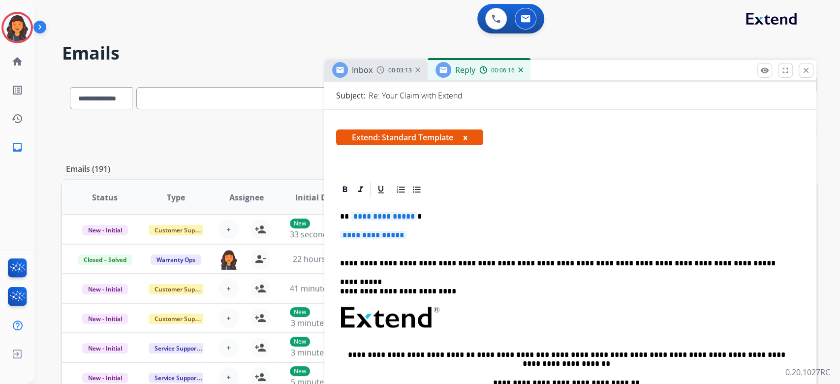
scroll to position [131, 0]
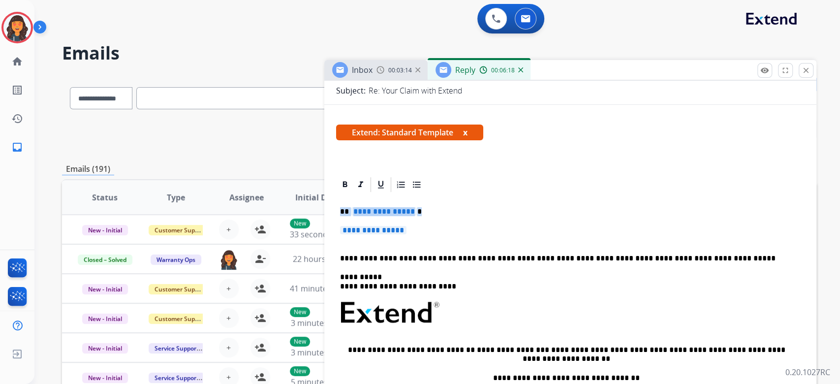
drag, startPoint x: 414, startPoint y: 229, endPoint x: 320, endPoint y: 207, distance: 96.7
click at [320, 207] on div "**********" at bounding box center [439, 317] width 754 height 485
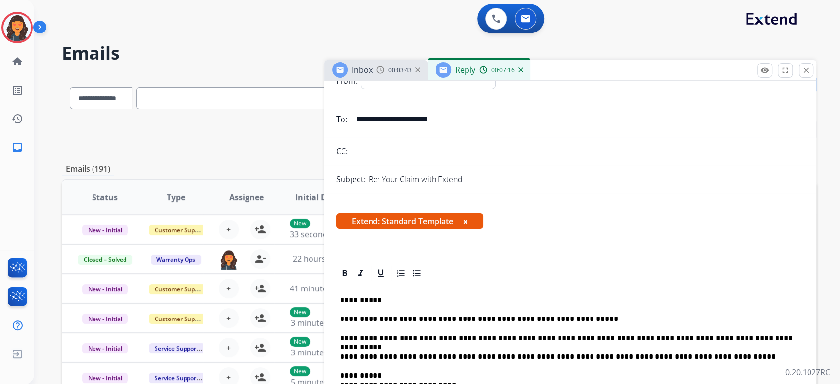
scroll to position [0, 0]
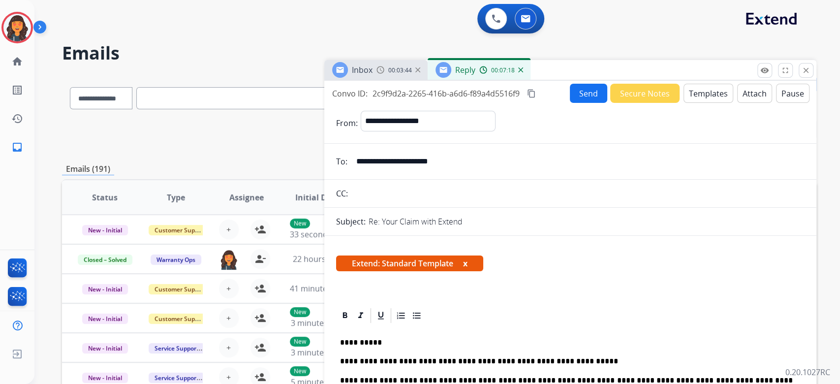
click at [535, 96] on mat-icon "content_copy" at bounding box center [531, 93] width 9 height 9
click at [574, 97] on button "Send" at bounding box center [588, 93] width 37 height 19
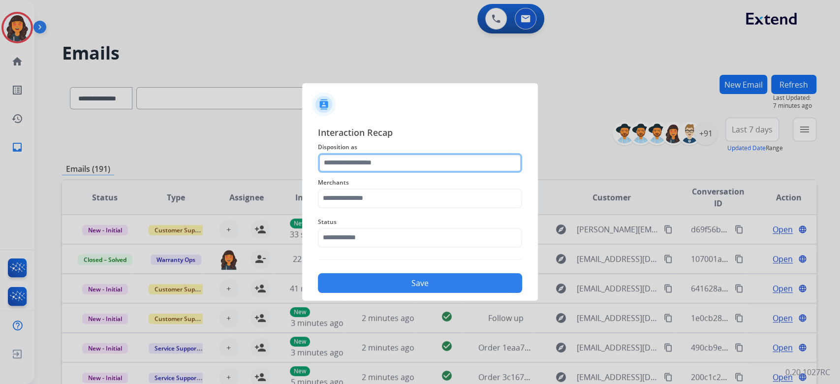
click at [378, 169] on input "text" at bounding box center [420, 163] width 204 height 20
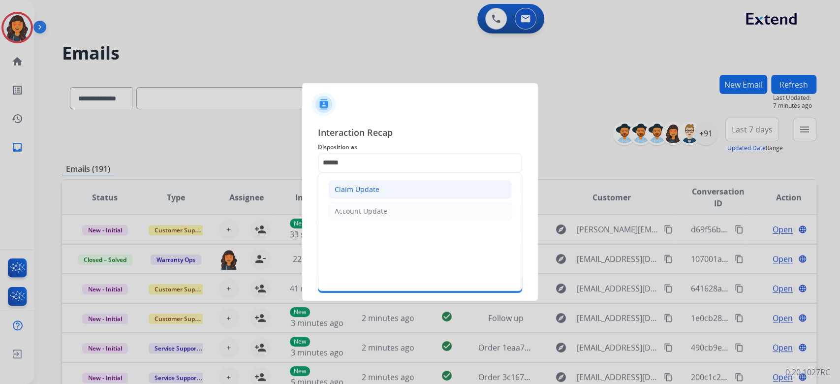
click at [364, 183] on li "Claim Update" at bounding box center [420, 189] width 184 height 19
type input "**********"
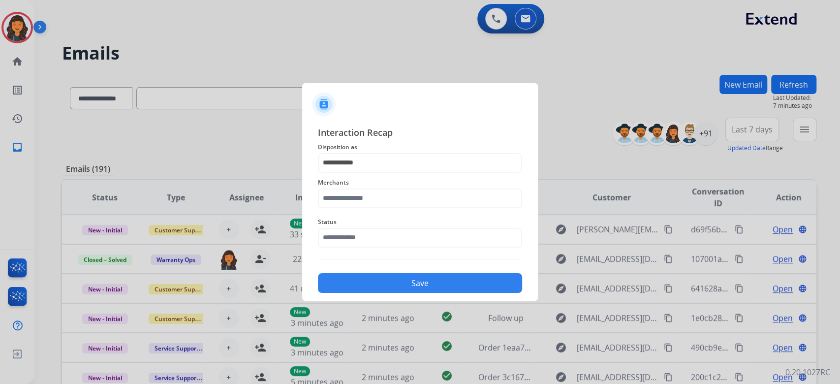
click at [363, 187] on span "Merchants" at bounding box center [420, 183] width 204 height 12
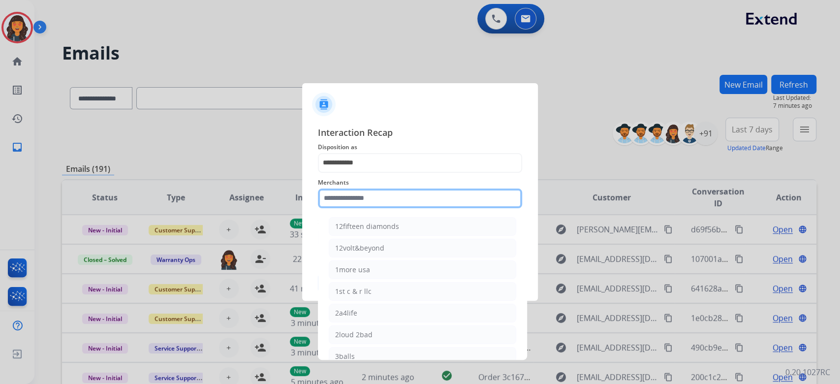
click at [363, 192] on input "text" at bounding box center [420, 198] width 204 height 20
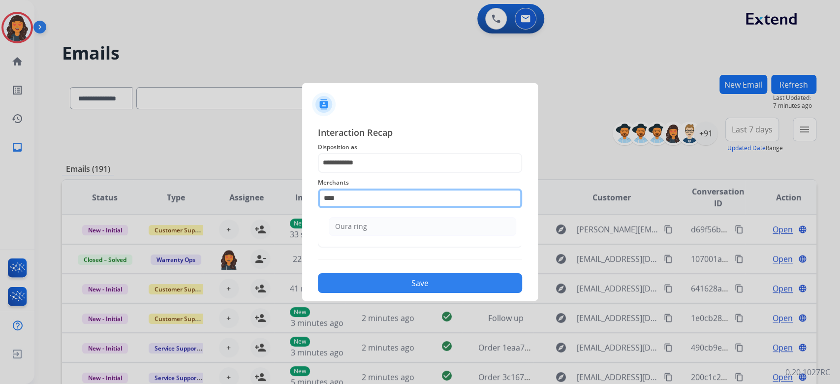
type input "*********"
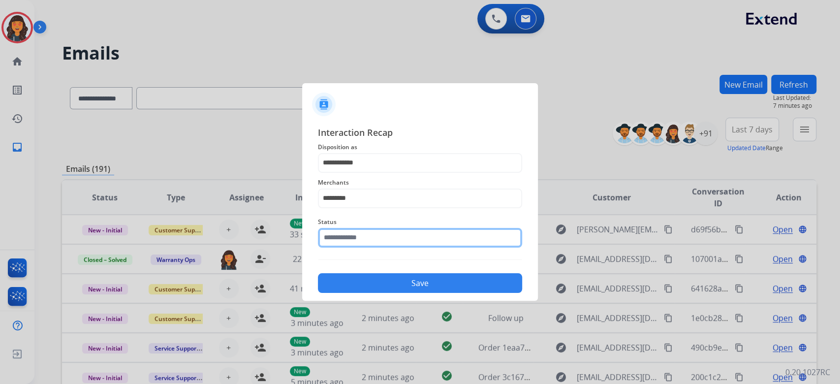
click at [375, 234] on input "text" at bounding box center [420, 238] width 204 height 20
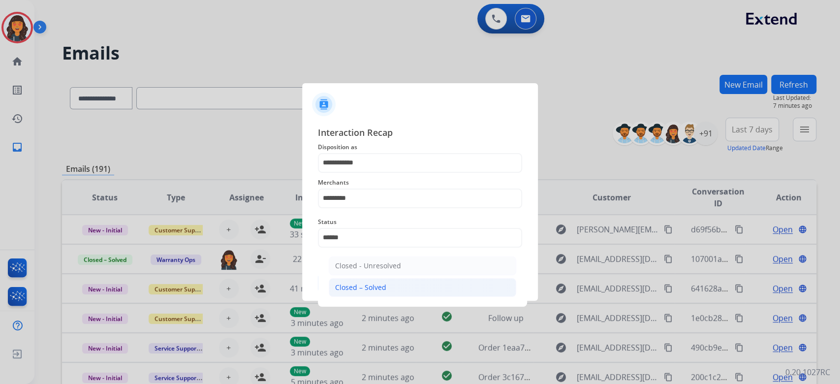
click at [386, 280] on li "Closed – Solved" at bounding box center [422, 287] width 187 height 19
type input "**********"
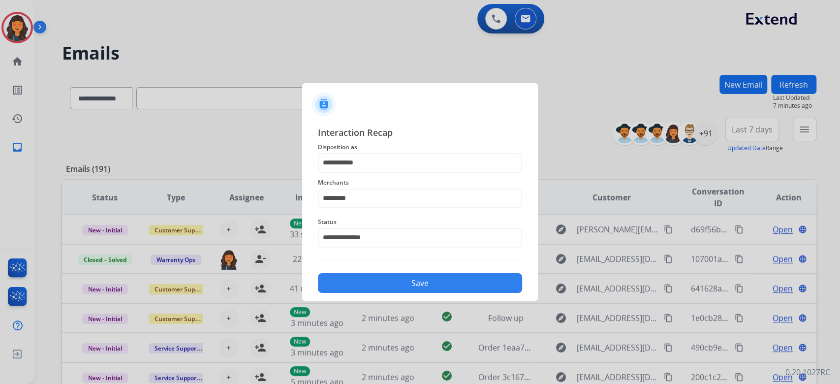
click at [386, 280] on button "Save" at bounding box center [420, 283] width 204 height 20
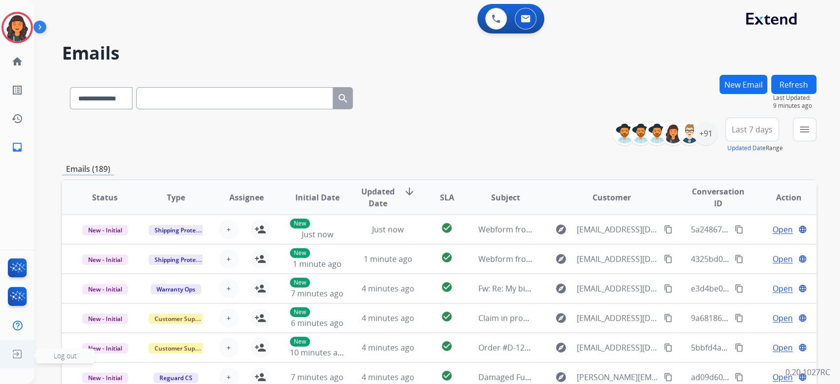
click at [17, 359] on img at bounding box center [17, 353] width 18 height 19
